Goal: Task Accomplishment & Management: Use online tool/utility

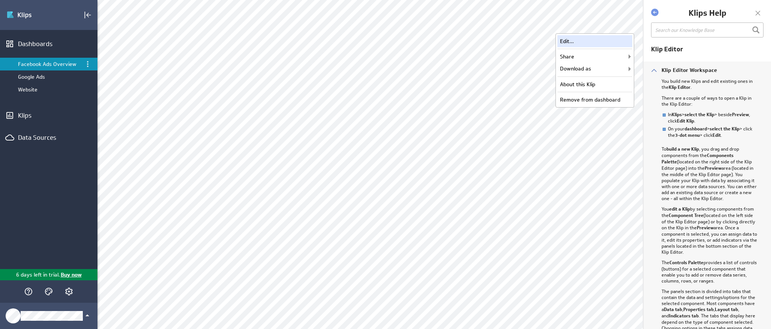
click at [591, 46] on div "Edit..." at bounding box center [594, 41] width 75 height 12
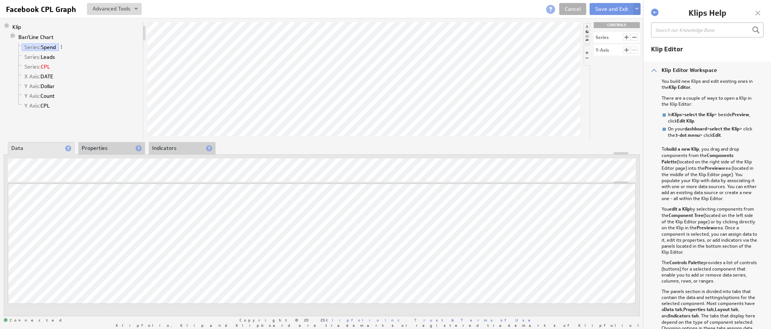
click at [47, 65] on link "Series: CPL" at bounding box center [37, 66] width 31 height 7
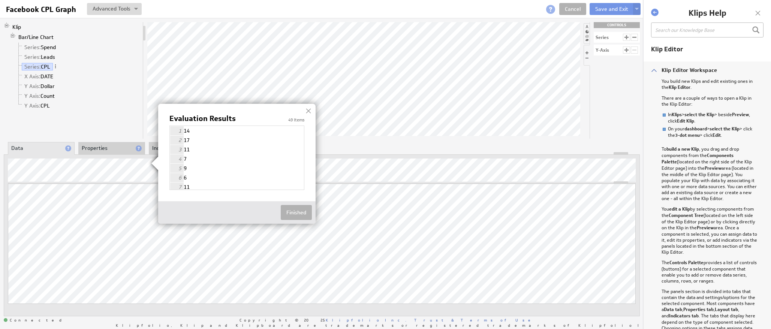
click at [474, 95] on img at bounding box center [385, 164] width 771 height 329
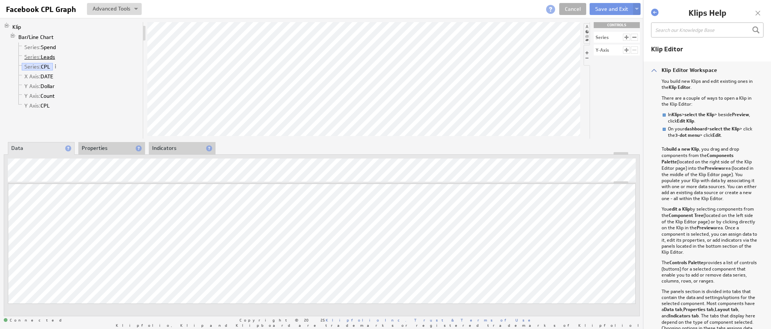
click at [45, 56] on link "Series: Leads" at bounding box center [40, 56] width 36 height 7
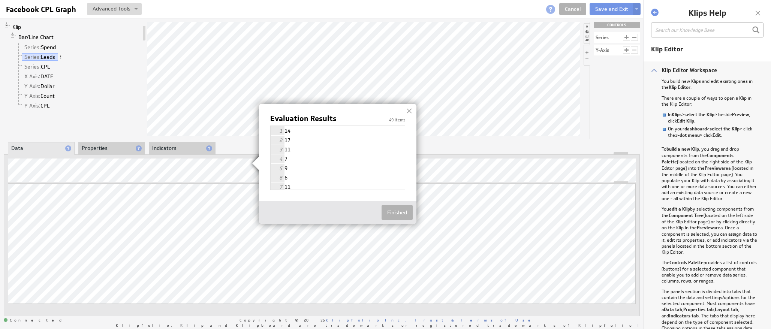
click at [49, 46] on img at bounding box center [385, 164] width 771 height 329
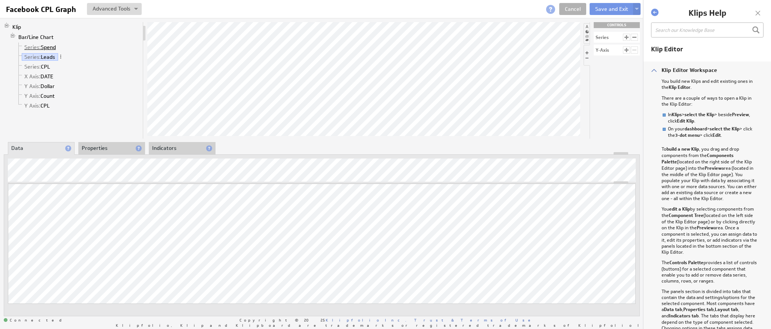
click at [47, 47] on link "Series: Spend" at bounding box center [40, 46] width 37 height 7
click at [48, 54] on link "Series: Leads" at bounding box center [40, 56] width 36 height 7
click at [614, 7] on button "Save and Exit" at bounding box center [611, 9] width 44 height 12
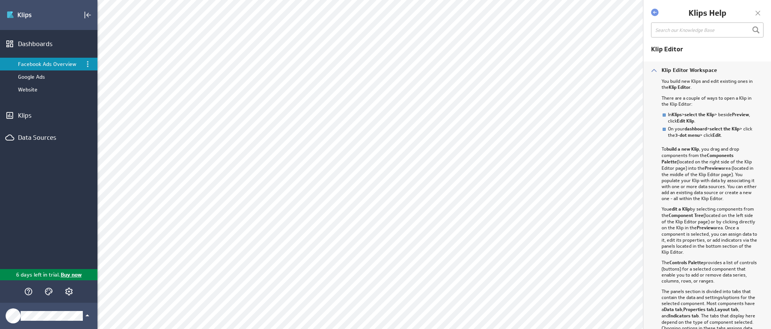
scroll to position [4, 0]
